Goal: Consume media (video, audio)

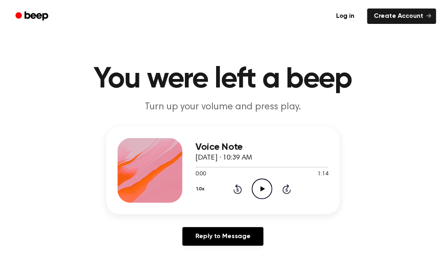
click at [260, 183] on icon "Play Audio" at bounding box center [262, 189] width 21 height 21
click at [264, 189] on icon at bounding box center [262, 189] width 4 height 5
click at [263, 189] on icon at bounding box center [262, 189] width 4 height 5
click at [262, 190] on icon at bounding box center [262, 189] width 4 height 5
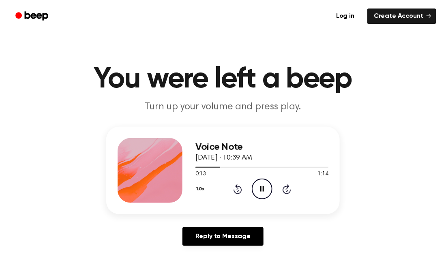
click at [283, 184] on icon "Skip 5 seconds" at bounding box center [286, 189] width 9 height 11
click at [274, 188] on div "1.0x Rewind 5 seconds Pause Audio Skip 5 seconds" at bounding box center [261, 189] width 133 height 21
click at [262, 194] on icon "Pause Audio" at bounding box center [262, 189] width 21 height 21
click at [266, 194] on icon "Play Audio" at bounding box center [262, 189] width 21 height 21
click at [258, 187] on icon "Pause Audio" at bounding box center [262, 189] width 21 height 21
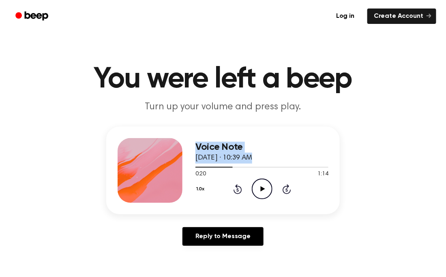
drag, startPoint x: 229, startPoint y: 165, endPoint x: 188, endPoint y: 167, distance: 41.0
click at [188, 167] on div "Voice Note [DATE] · 10:39 AM 0:20 1:14 Your browser does not support the [objec…" at bounding box center [223, 171] width 234 height 88
click at [198, 168] on div at bounding box center [261, 167] width 133 height 6
click at [171, 204] on div "Voice Note [DATE] · 10:39 AM 0:00 1:14 Your browser does not support the [objec…" at bounding box center [223, 171] width 234 height 88
click at [257, 187] on icon "Play Audio" at bounding box center [262, 189] width 21 height 21
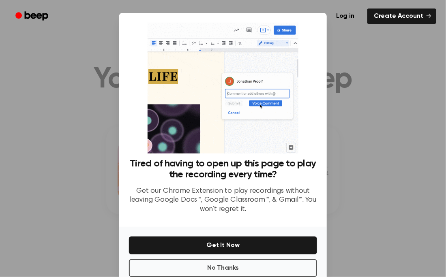
click at [318, 9] on ul "Log in Create Account" at bounding box center [249, 16] width 374 height 19
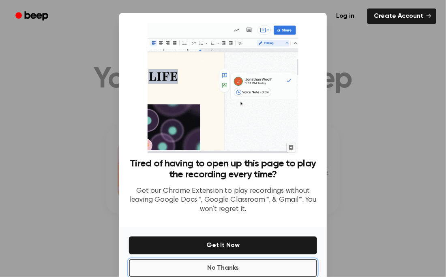
click at [187, 266] on button "No Thanks" at bounding box center [223, 269] width 188 height 18
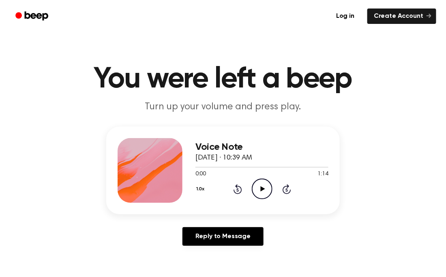
click at [257, 189] on icon "Play Audio" at bounding box center [262, 189] width 21 height 21
click at [256, 191] on icon "Pause Audio" at bounding box center [262, 189] width 21 height 21
click at [259, 187] on icon "Play Audio" at bounding box center [262, 189] width 21 height 21
click at [259, 187] on icon "Pause Audio" at bounding box center [262, 189] width 21 height 21
drag, startPoint x: 246, startPoint y: 166, endPoint x: 161, endPoint y: 178, distance: 86.1
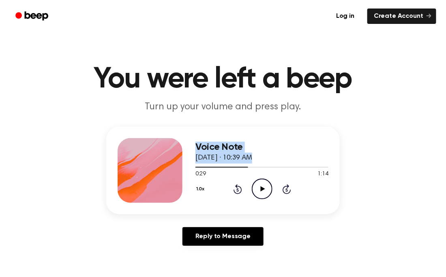
click at [161, 178] on div "Voice Note [DATE] · 10:39 AM 0:29 1:14 Your browser does not support the [objec…" at bounding box center [223, 171] width 234 height 88
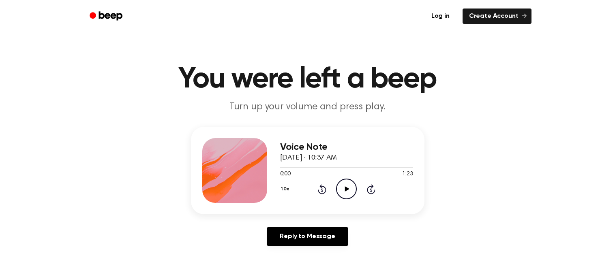
click at [345, 189] on icon at bounding box center [347, 189] width 4 height 5
